Goal: Information Seeking & Learning: Check status

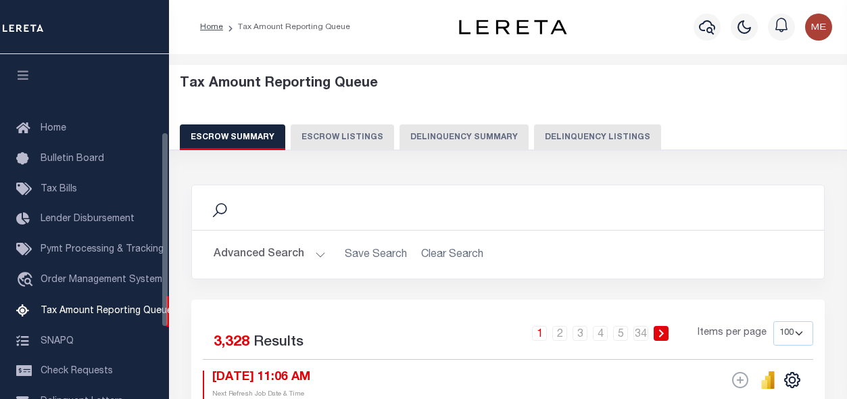
select select "100"
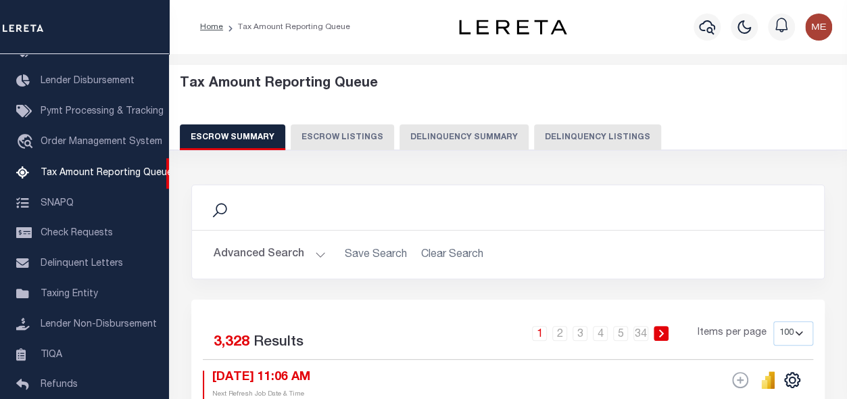
click at [557, 129] on button "Delinquency Listings" at bounding box center [597, 137] width 127 height 26
select select
select select "100"
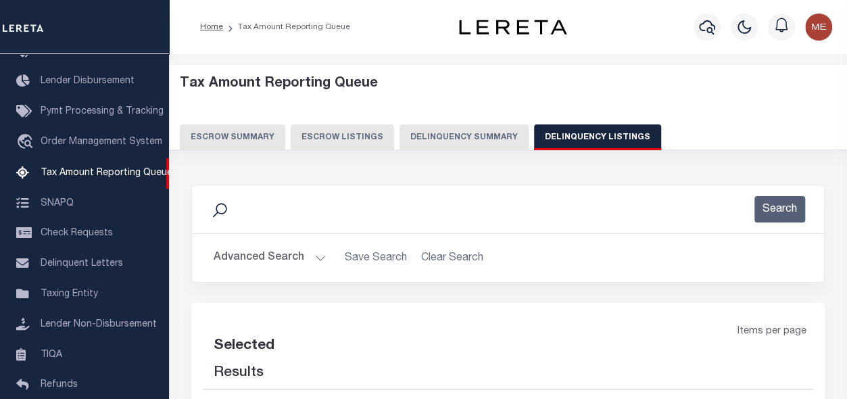
select select "100"
click at [315, 254] on button "Advanced Search" at bounding box center [270, 258] width 112 height 26
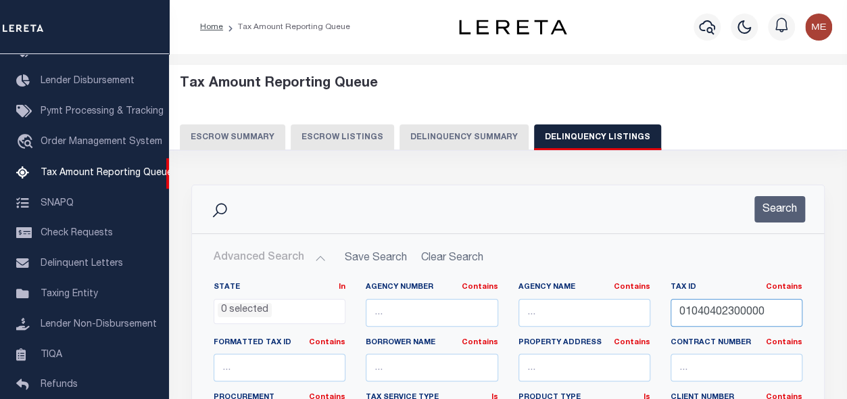
click at [705, 308] on input "01040402300000" at bounding box center [737, 313] width 132 height 28
paste input "109603"
type input "01109603"
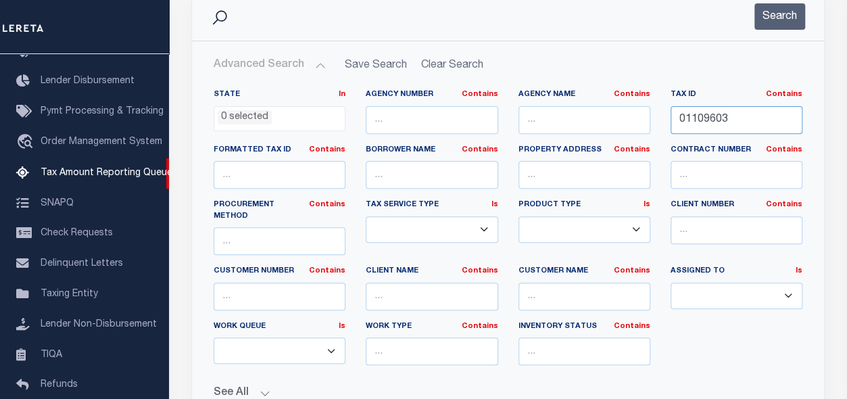
scroll to position [191, 0]
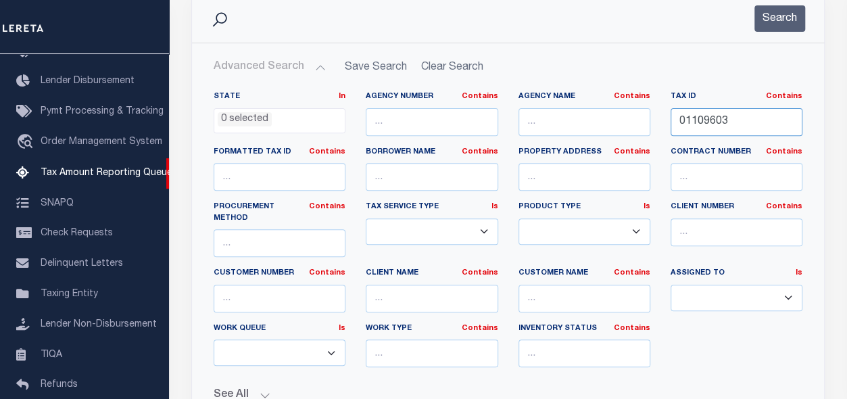
click at [764, 111] on input "01109603" at bounding box center [737, 122] width 132 height 28
paste input "01109603"
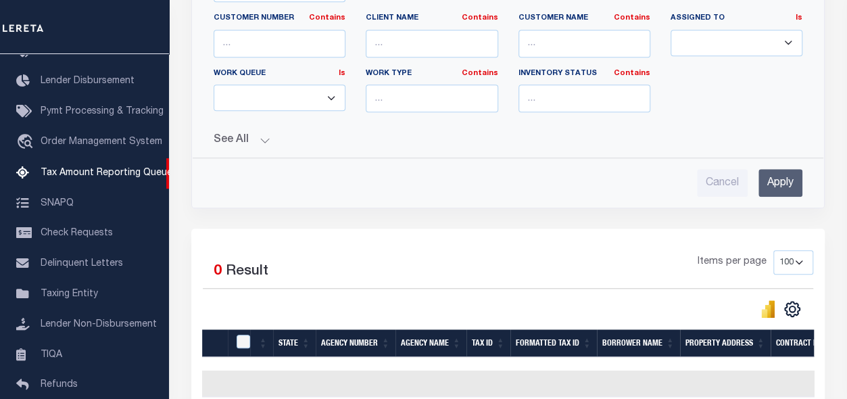
click at [788, 169] on input "Apply" at bounding box center [781, 183] width 44 height 28
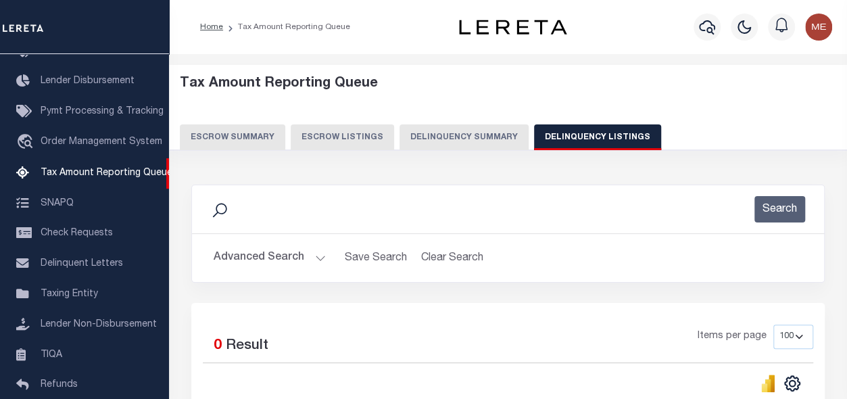
click at [325, 256] on h2 "Advanced Search Save Search Clear Search tblassign_wrapper_dynamictable_____Def…" at bounding box center [508, 258] width 611 height 26
click at [320, 256] on button "Advanced Search" at bounding box center [270, 258] width 112 height 26
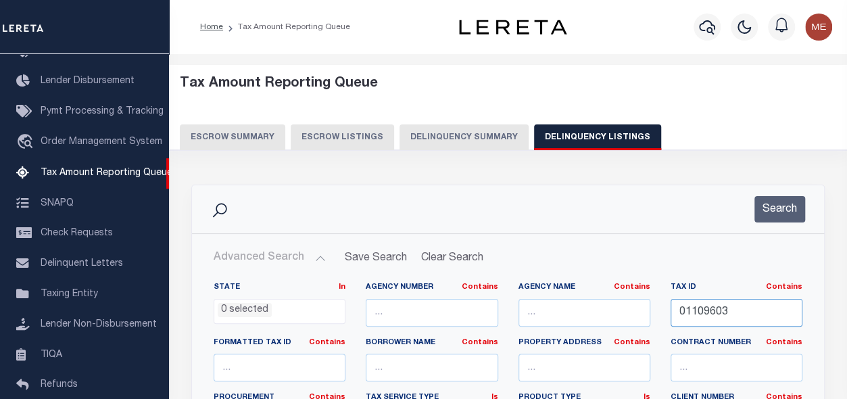
click at [730, 310] on input "01109603" at bounding box center [737, 313] width 132 height 28
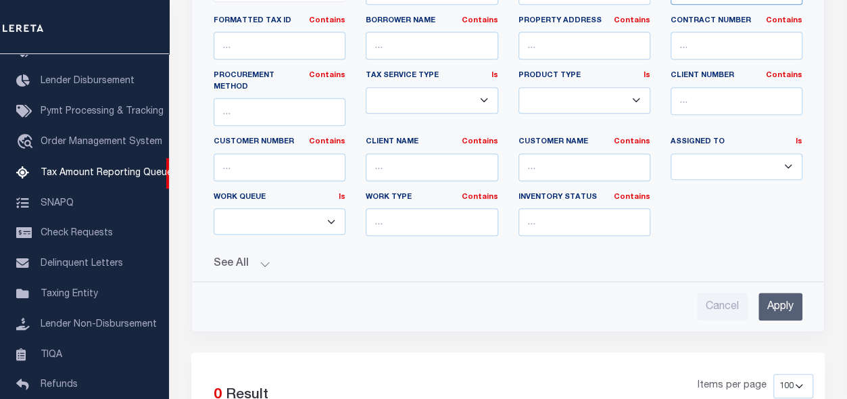
scroll to position [350, 0]
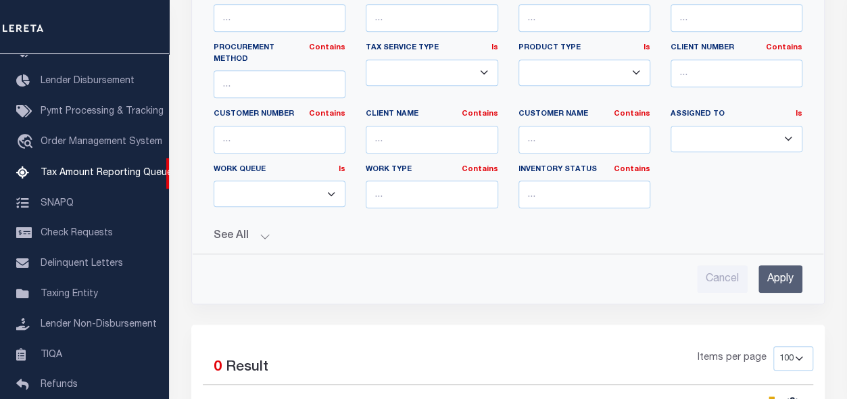
type input "01109603"
click at [795, 265] on input "Apply" at bounding box center [781, 279] width 44 height 28
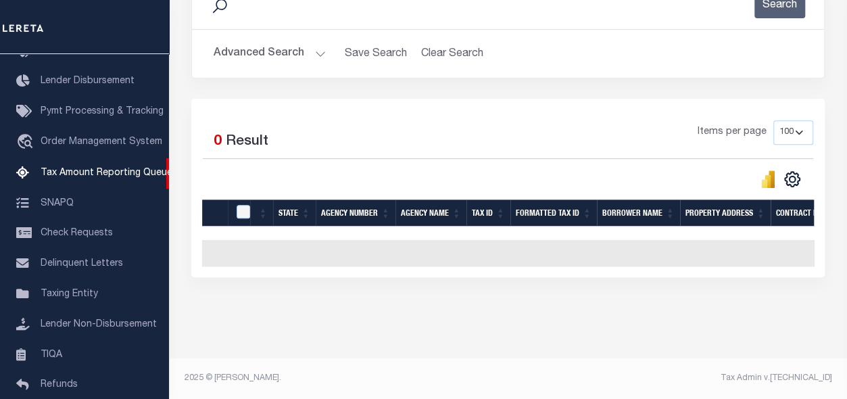
scroll to position [0, 0]
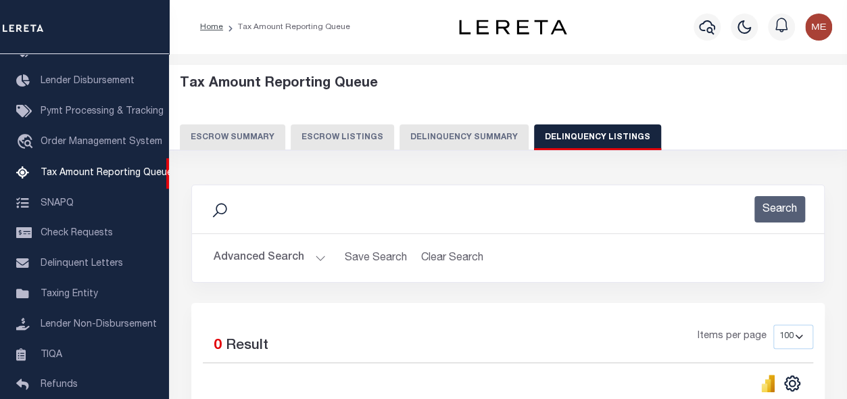
click at [286, 264] on button "Advanced Search" at bounding box center [270, 258] width 112 height 26
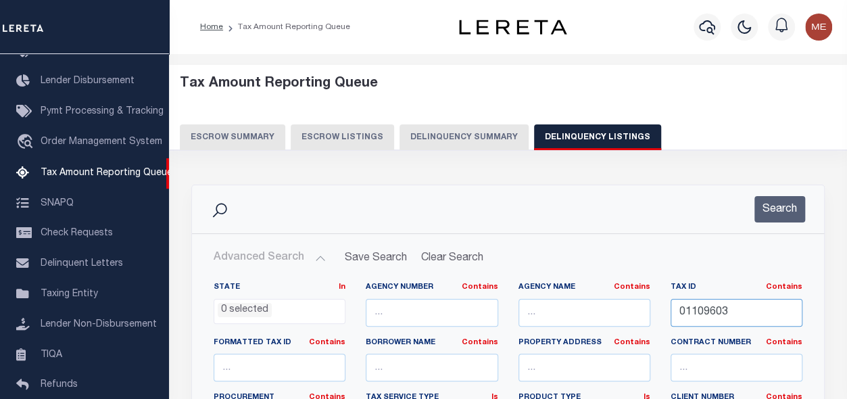
click at [746, 318] on input "01109603" at bounding box center [737, 313] width 132 height 28
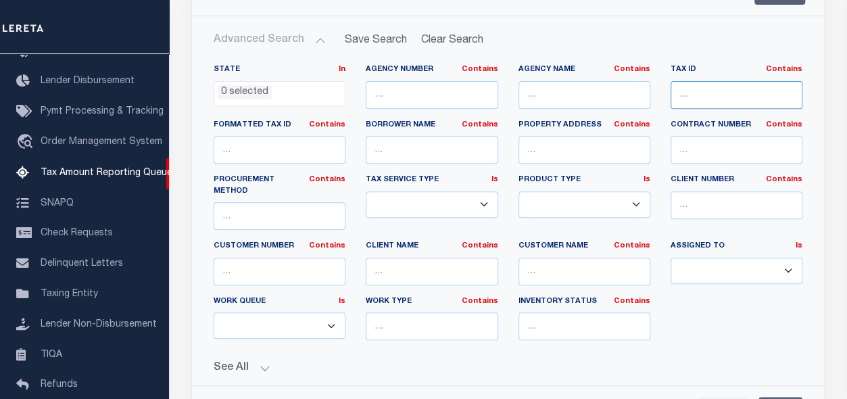
scroll to position [225, 0]
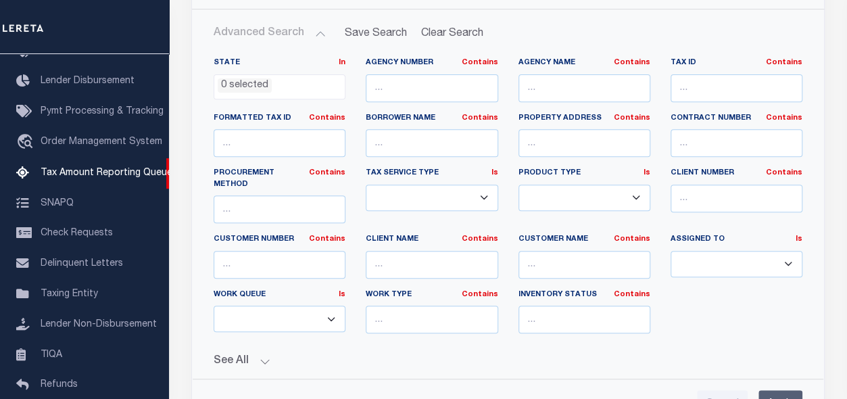
click at [782, 390] on input "Apply" at bounding box center [781, 404] width 44 height 28
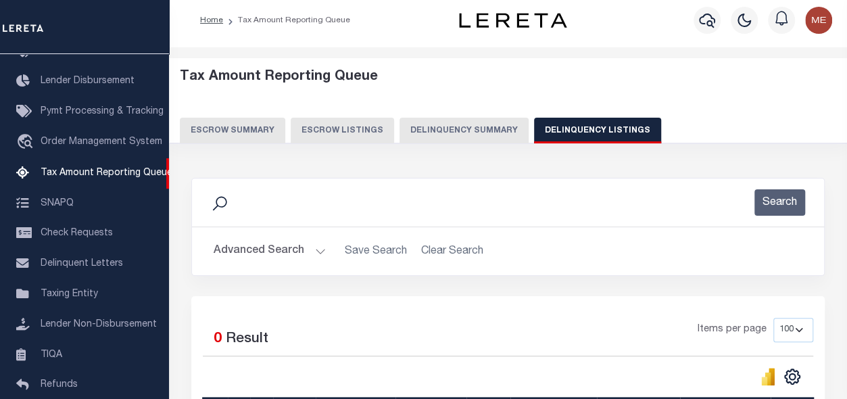
scroll to position [0, 0]
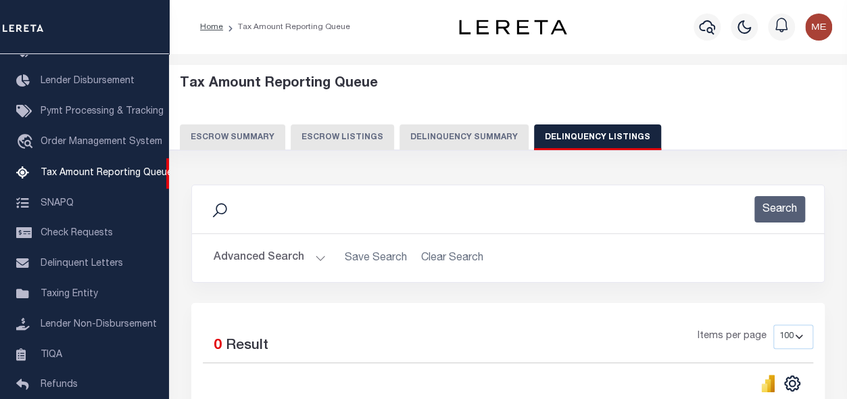
click at [482, 141] on button "Delinquency Summary" at bounding box center [464, 137] width 129 height 26
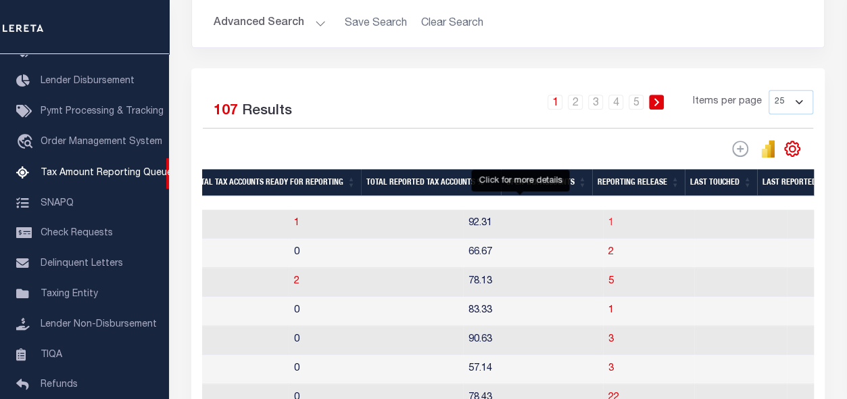
click at [609, 225] on span "1" at bounding box center [611, 222] width 5 height 9
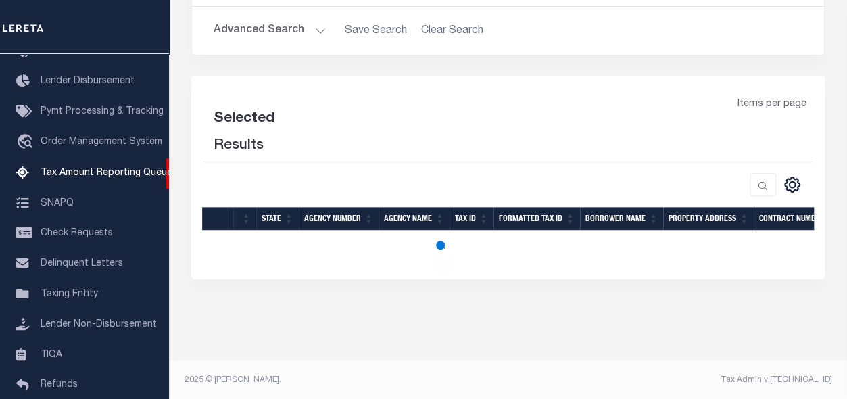
select select "100"
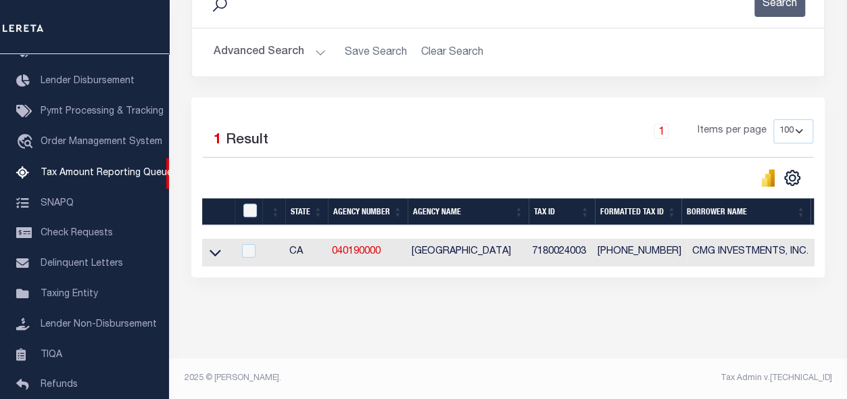
scroll to position [214, 0]
drag, startPoint x: 386, startPoint y: 246, endPoint x: 334, endPoint y: 246, distance: 51.4
click at [334, 246] on td "040190000" at bounding box center [367, 253] width 80 height 28
checkbox input "true"
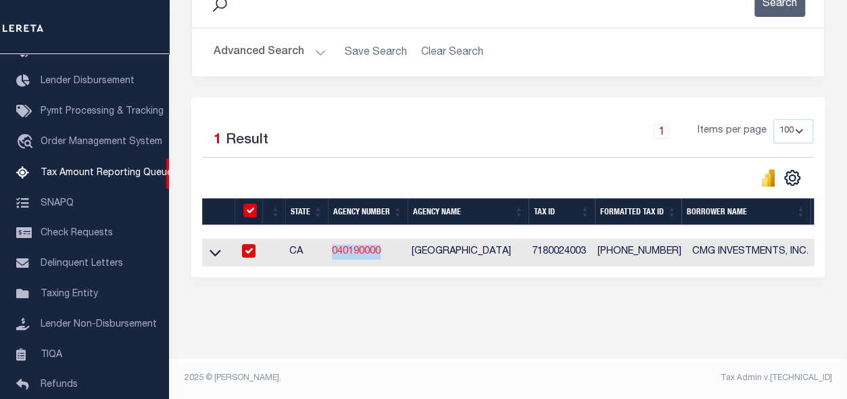
scroll to position [212, 0]
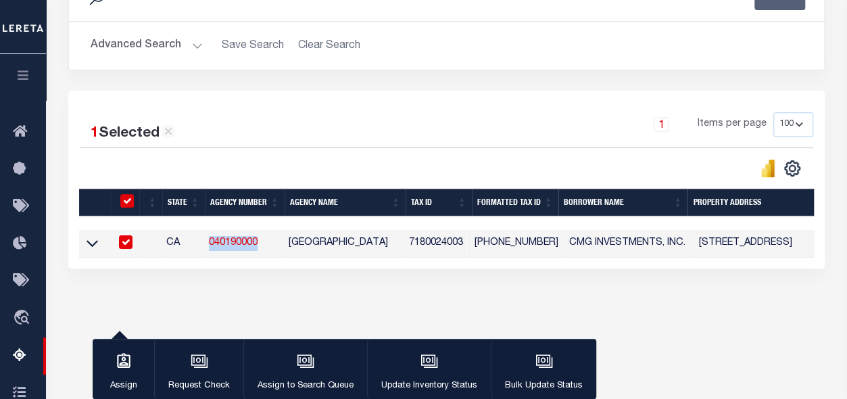
copy link "040190000"
click at [552, 254] on td "[PHONE_NUMBER]" at bounding box center [516, 244] width 95 height 28
checkbox input "false"
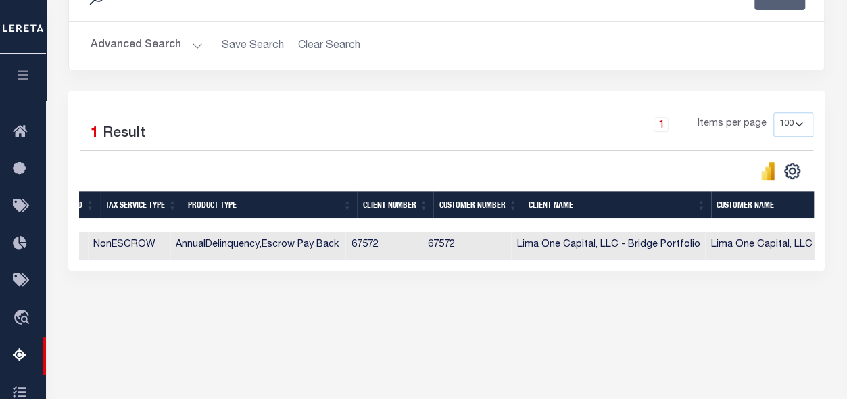
scroll to position [0, 943]
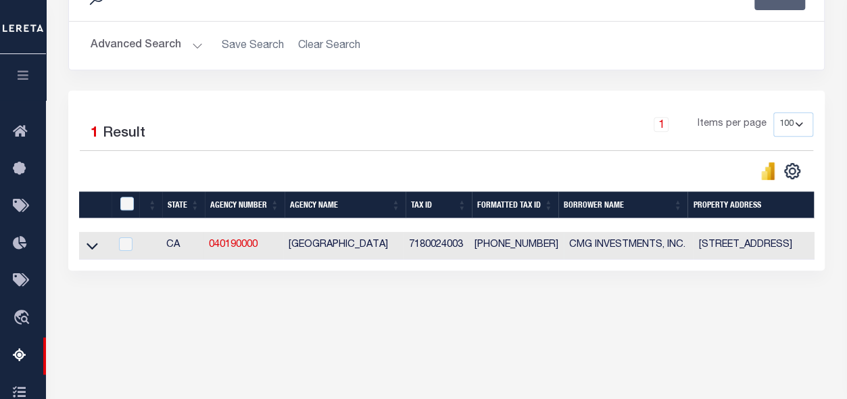
click at [436, 245] on td "7180024003" at bounding box center [436, 246] width 66 height 28
checkbox input "true"
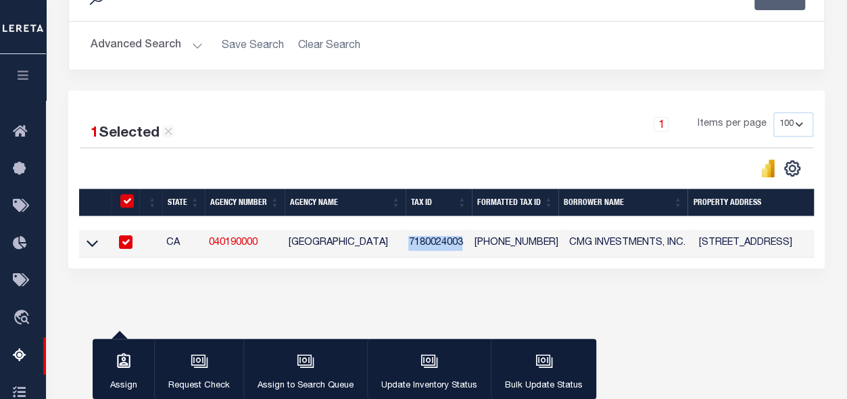
click at [436, 245] on td "7180024003" at bounding box center [436, 244] width 66 height 28
checkbox input "false"
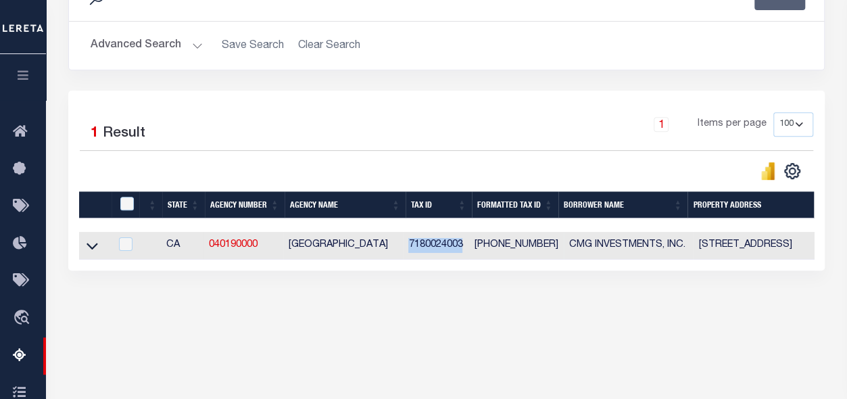
copy td "7180024003"
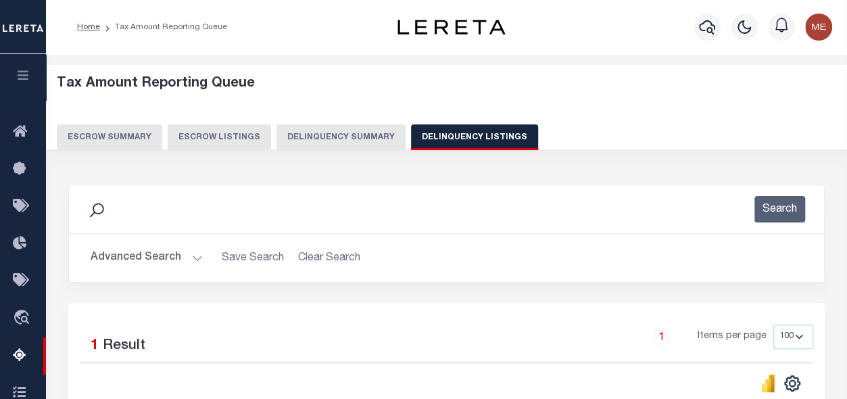
click at [162, 260] on button "Advanced Search" at bounding box center [147, 258] width 112 height 26
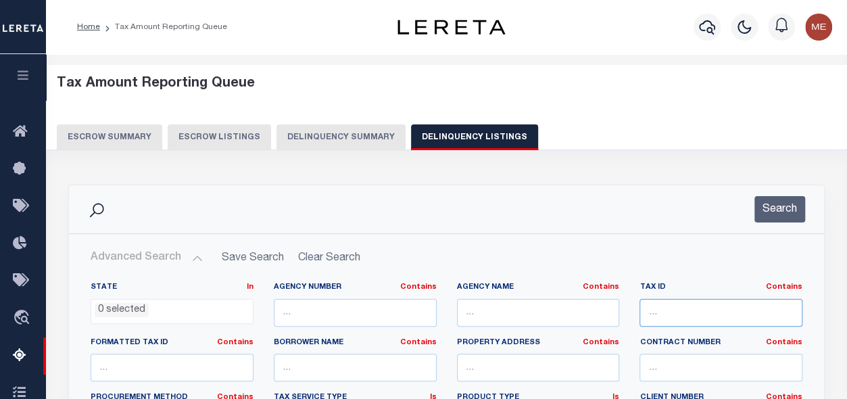
click at [675, 303] on input "text" at bounding box center [721, 313] width 163 height 28
paste input "7180024003"
type input "7180024003"
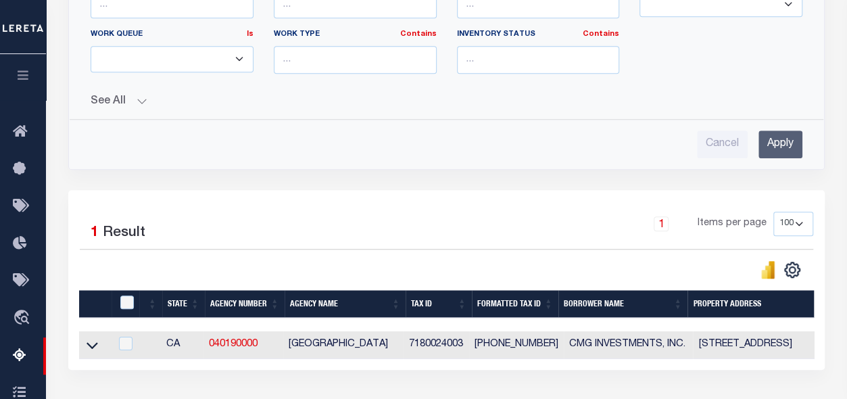
scroll to position [482, 0]
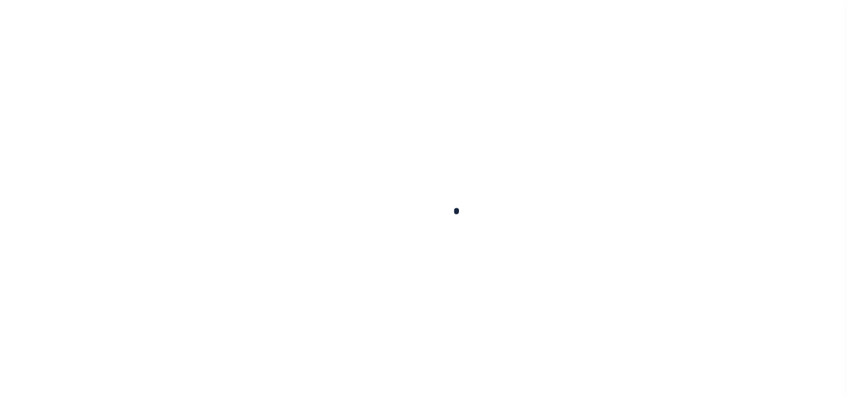
scroll to position [204, 0]
select select "100"
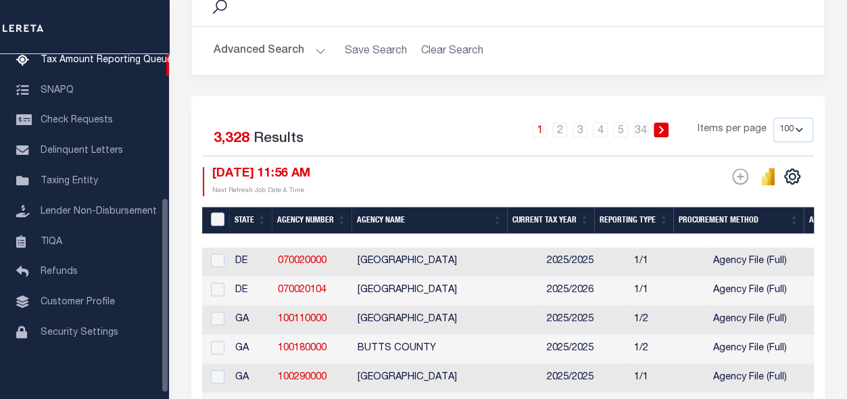
scroll to position [0, 0]
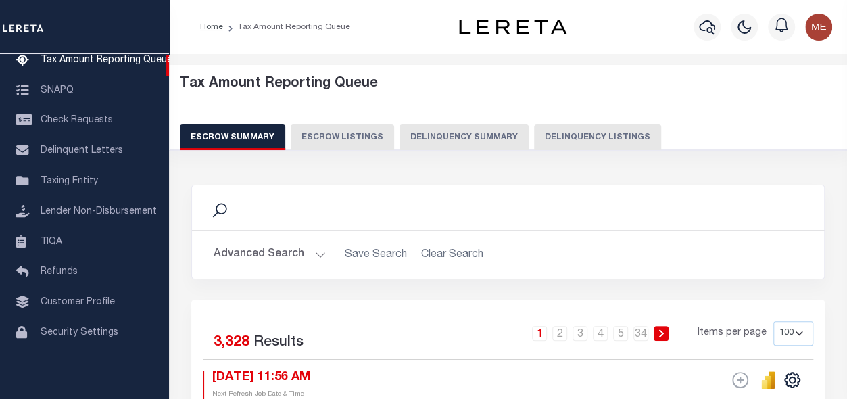
click at [549, 127] on button "Delinquency Listings" at bounding box center [597, 137] width 127 height 26
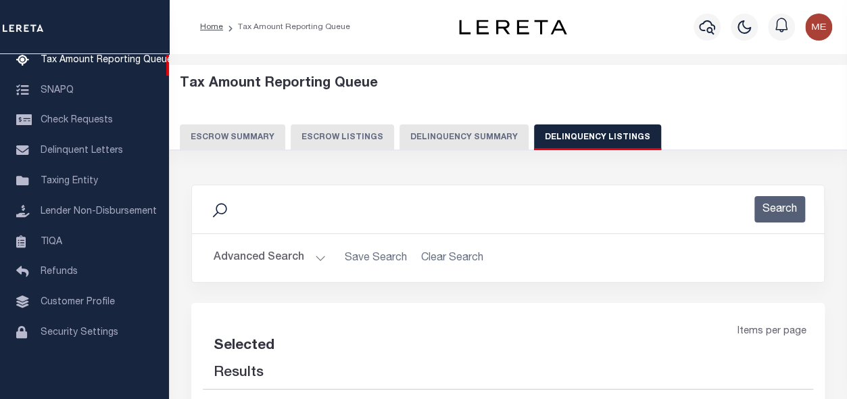
click at [446, 138] on button "Delinquency Summary" at bounding box center [464, 137] width 129 height 26
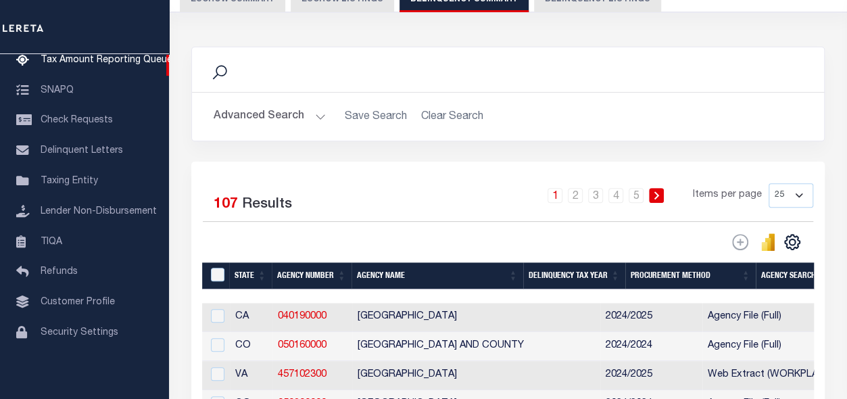
scroll to position [97, 0]
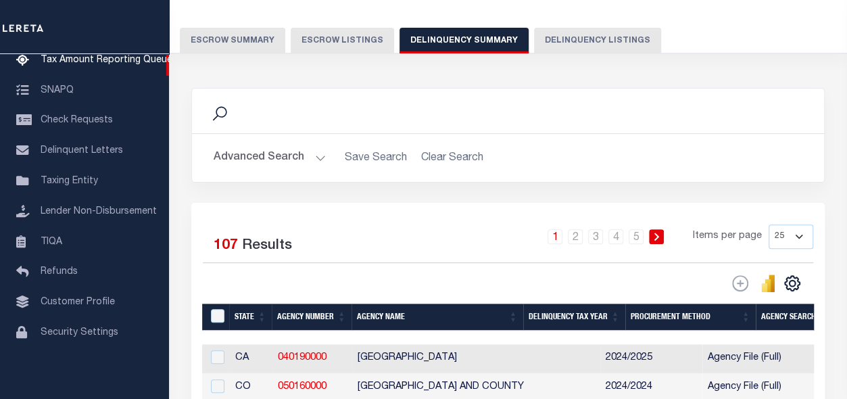
click at [539, 32] on button "Delinquency Listings" at bounding box center [597, 41] width 127 height 26
select select "100"
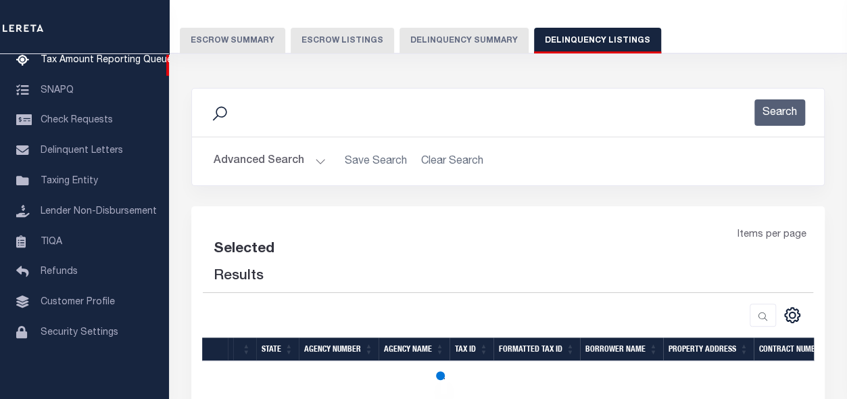
click at [300, 164] on button "Advanced Search" at bounding box center [270, 161] width 112 height 26
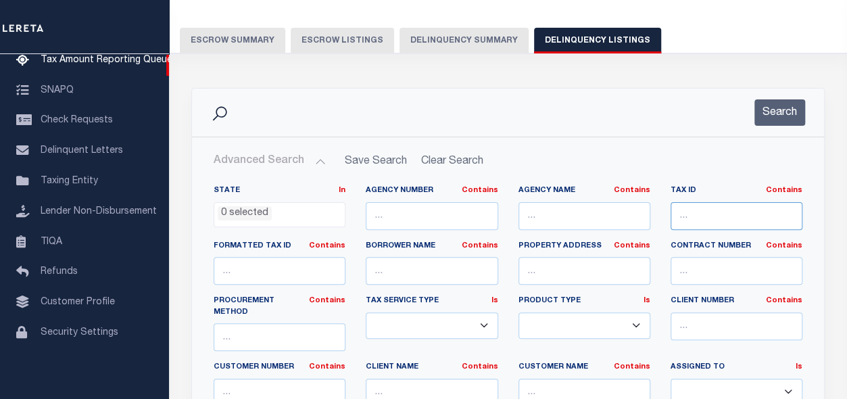
click at [707, 218] on input "text" at bounding box center [737, 216] width 132 height 28
paste input "7180024003"
type input "7180024003"
select select "100"
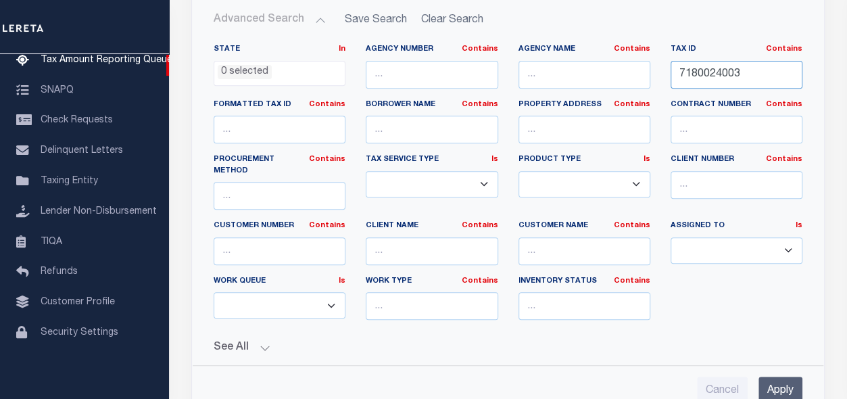
scroll to position [280, 0]
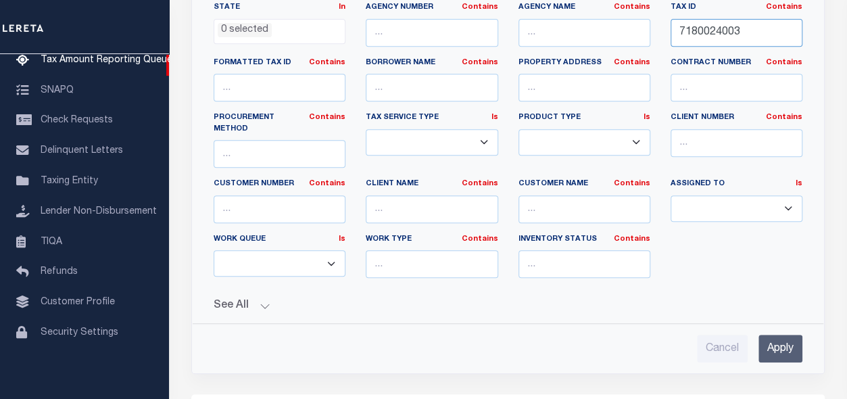
type input "7180024003"
click at [800, 335] on input "Apply" at bounding box center [781, 349] width 44 height 28
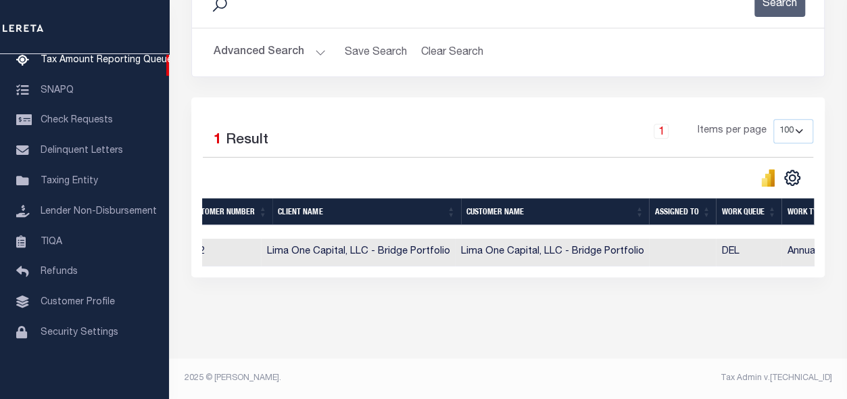
scroll to position [0, 0]
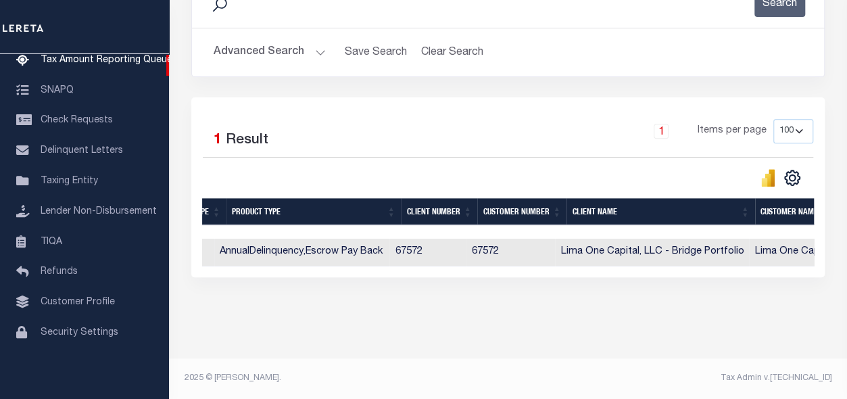
click at [650, 239] on td "Lima One Capital, LLC - Bridge Portfolio" at bounding box center [652, 253] width 194 height 28
checkbox input "true"
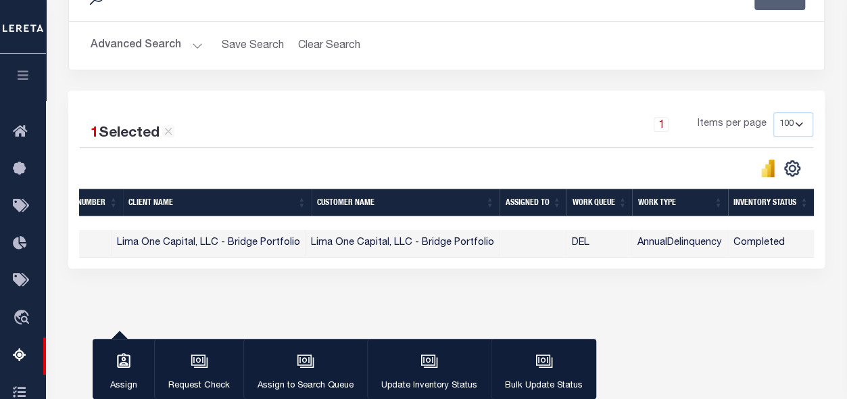
click at [653, 235] on td "AnnualDelinquency" at bounding box center [680, 244] width 96 height 28
checkbox input "false"
